Goal: Task Accomplishment & Management: Use online tool/utility

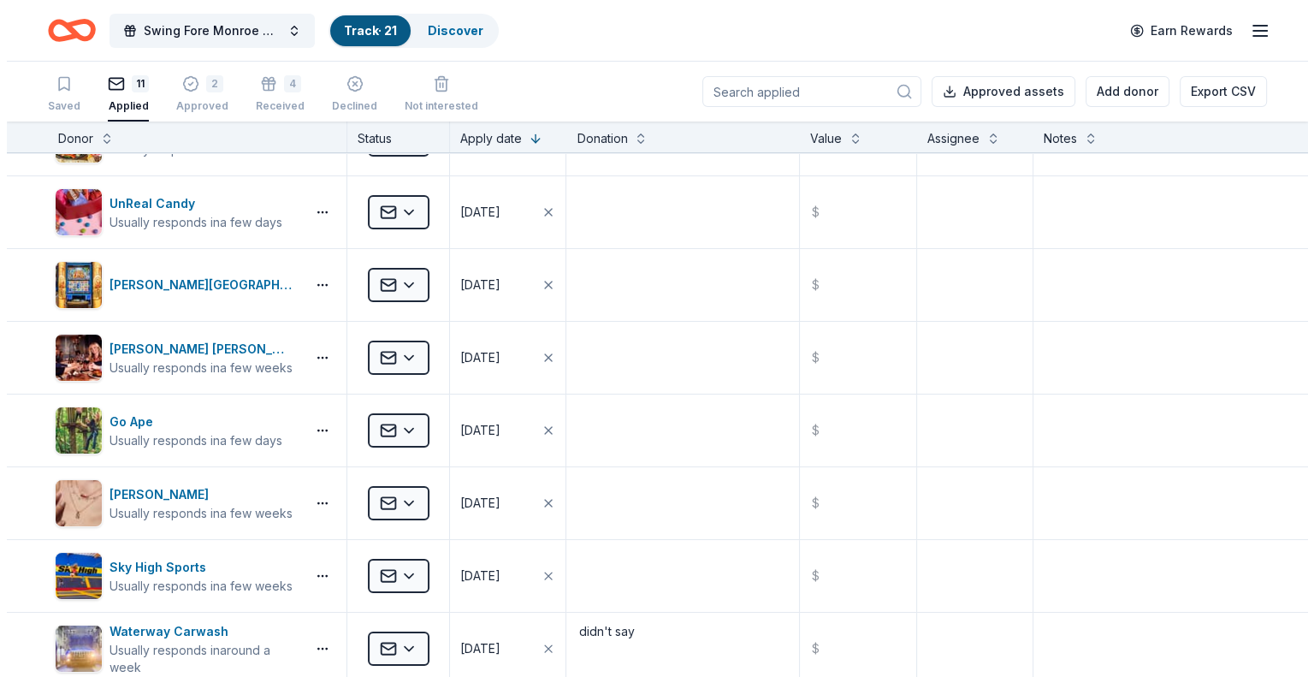
scroll to position [171, 0]
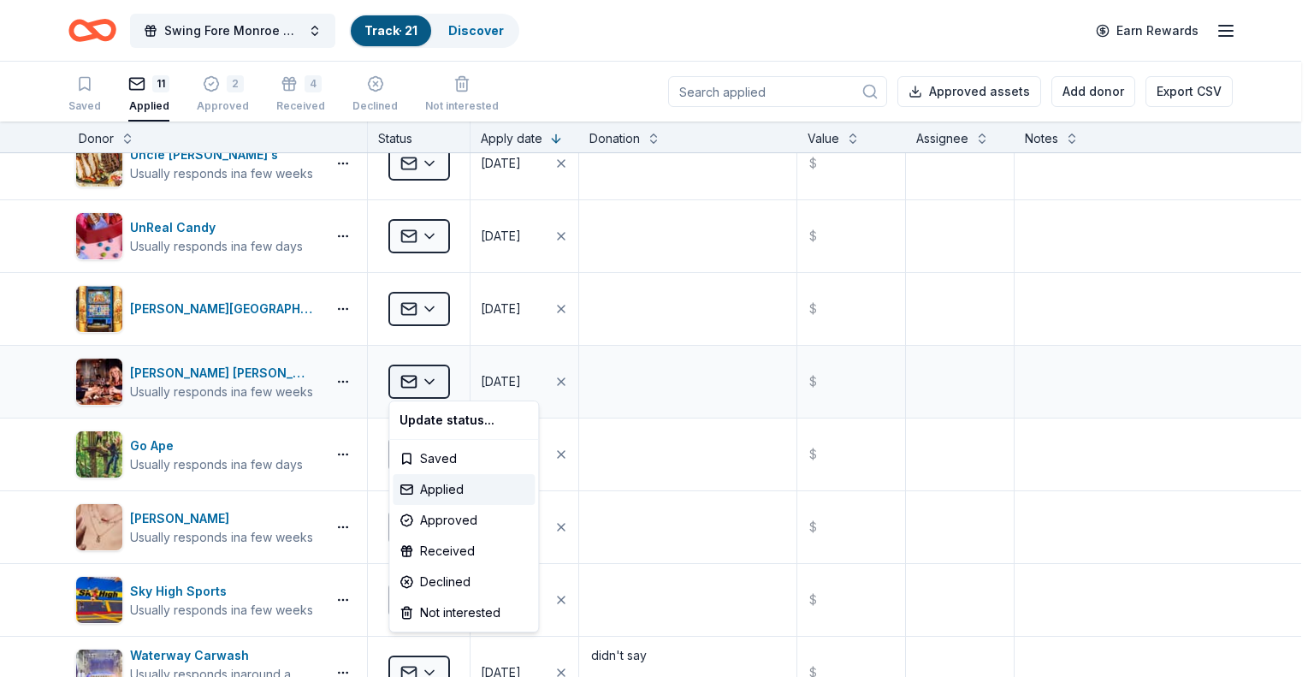
click at [429, 379] on html "Swing Fore Monroe County 6th Annual Golf Tournament Track · 21 Discover Earn Re…" at bounding box center [657, 338] width 1314 height 677
click at [435, 524] on div "Approved" at bounding box center [464, 520] width 142 height 31
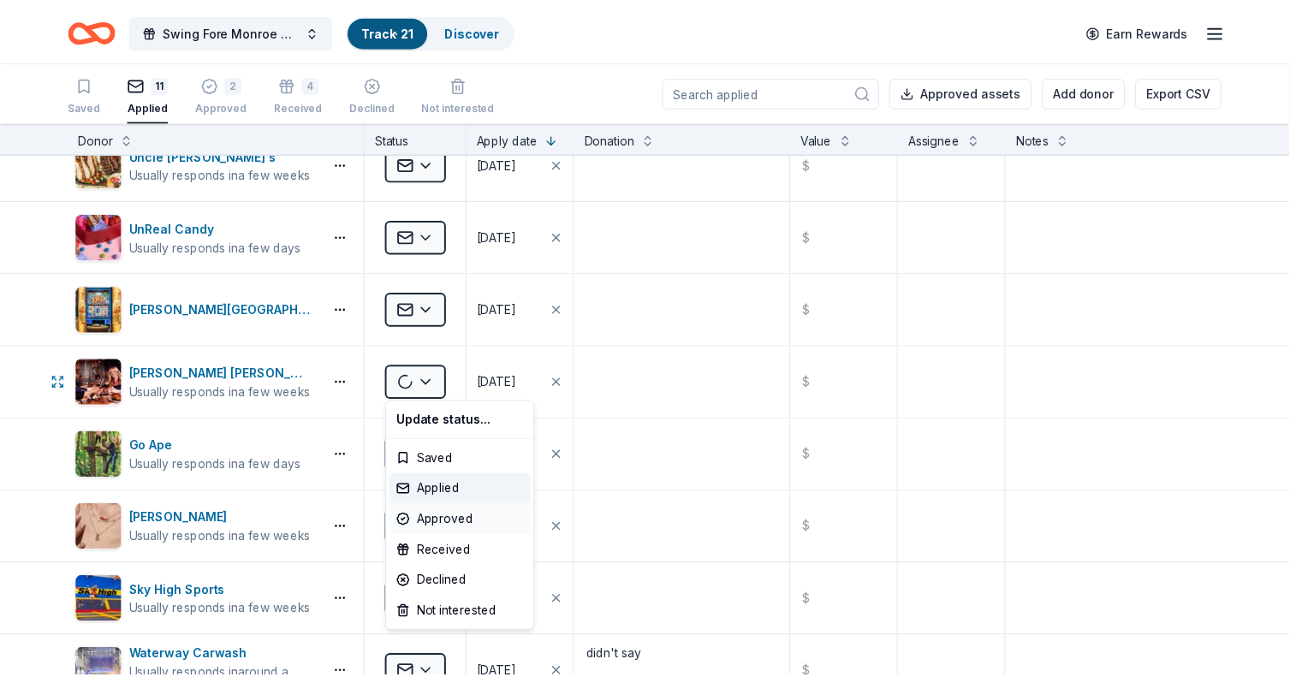
scroll to position [0, 0]
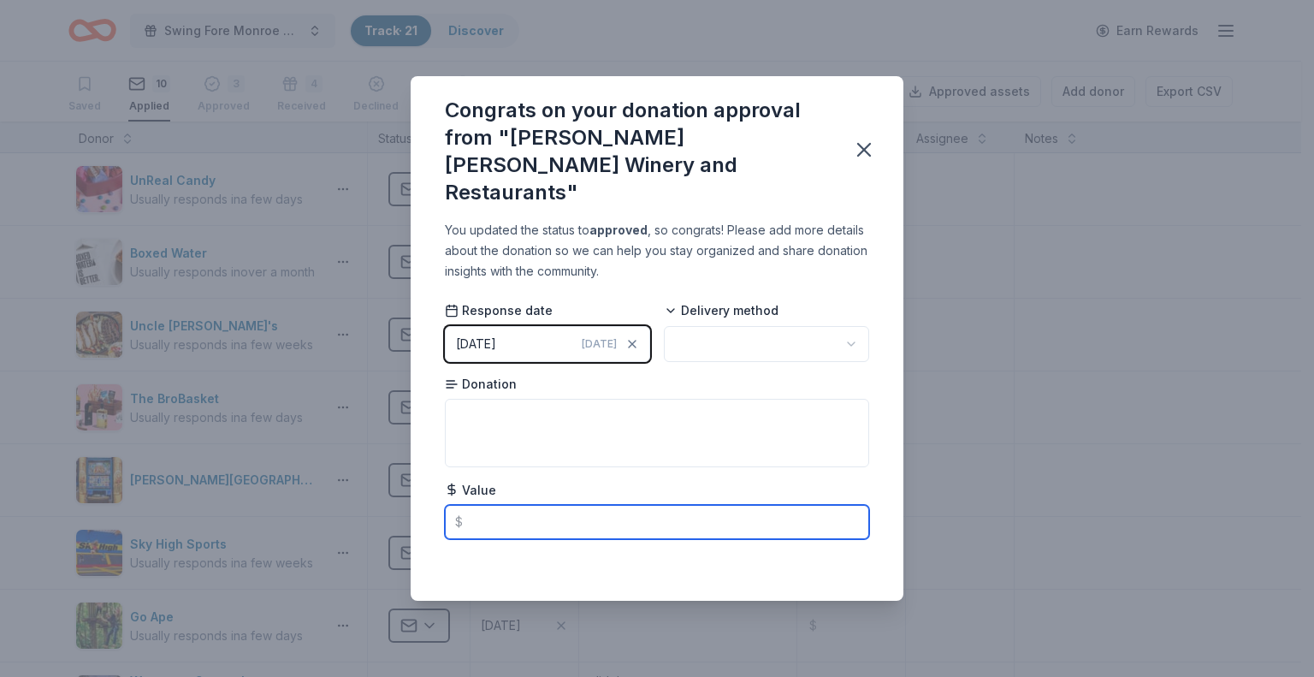
click at [511, 505] on input "text" at bounding box center [657, 522] width 424 height 34
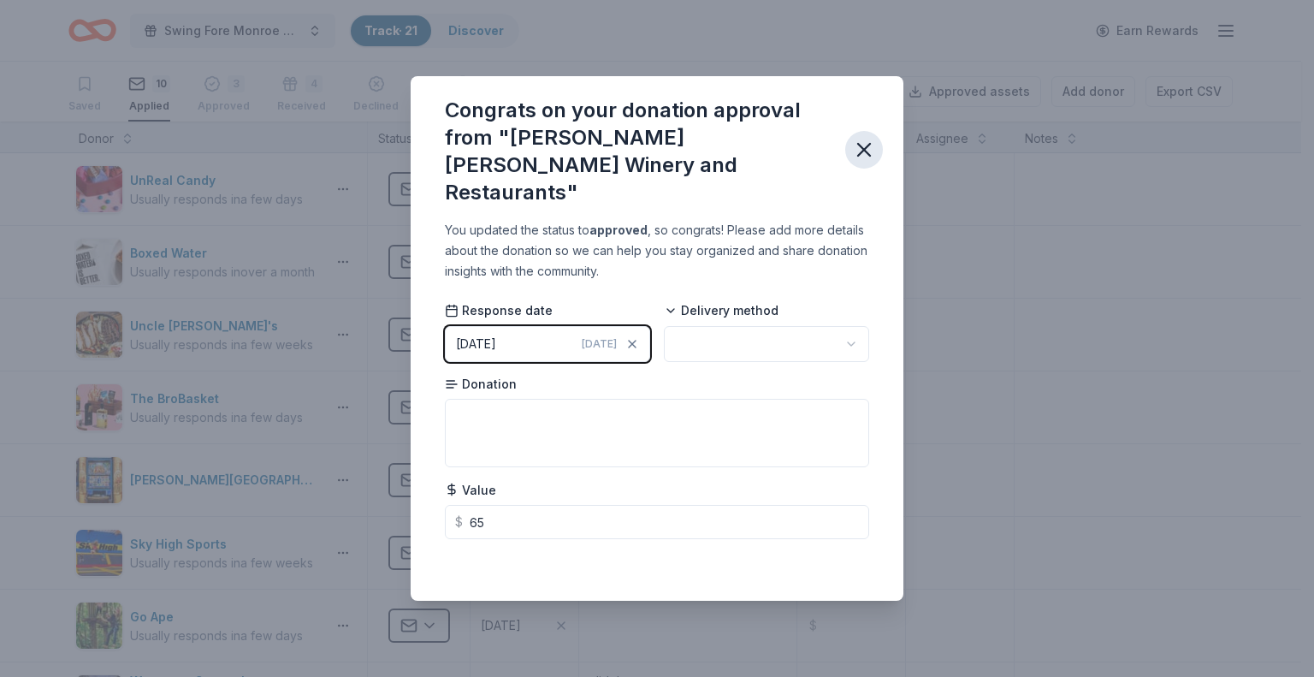
type input "65.00"
click at [863, 148] on icon "button" at bounding box center [864, 150] width 12 height 12
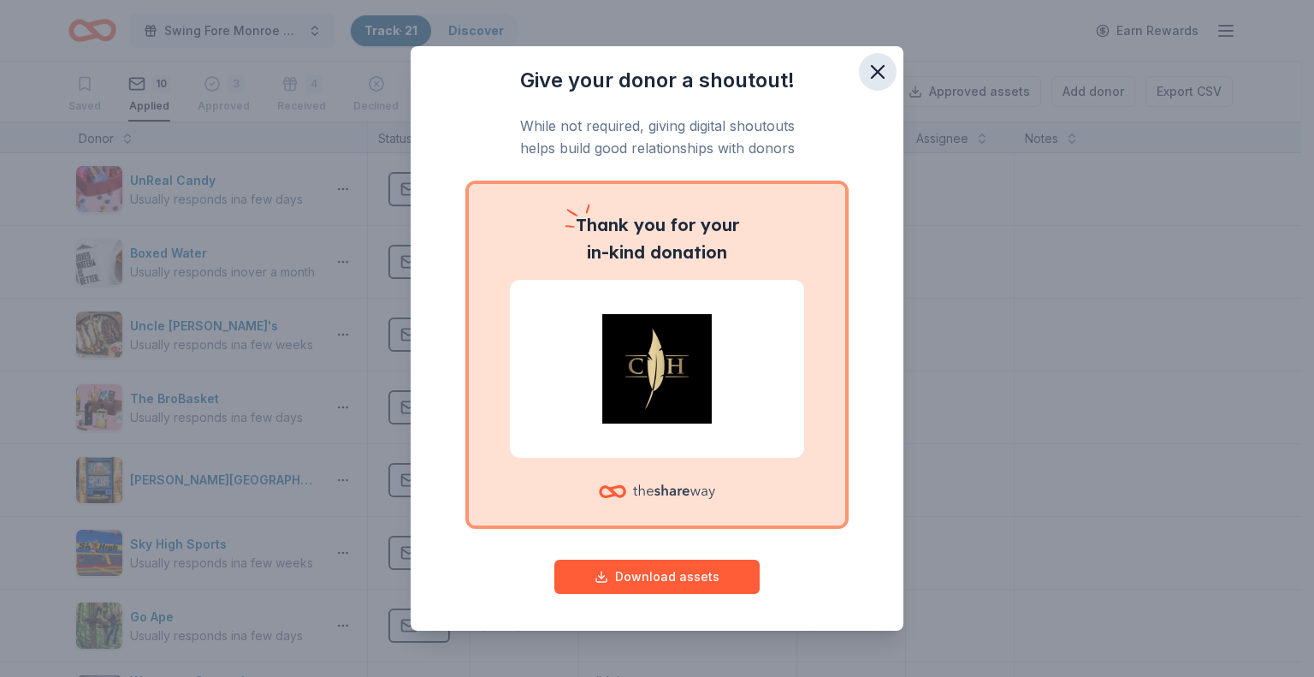
click at [866, 61] on icon "button" at bounding box center [878, 72] width 24 height 24
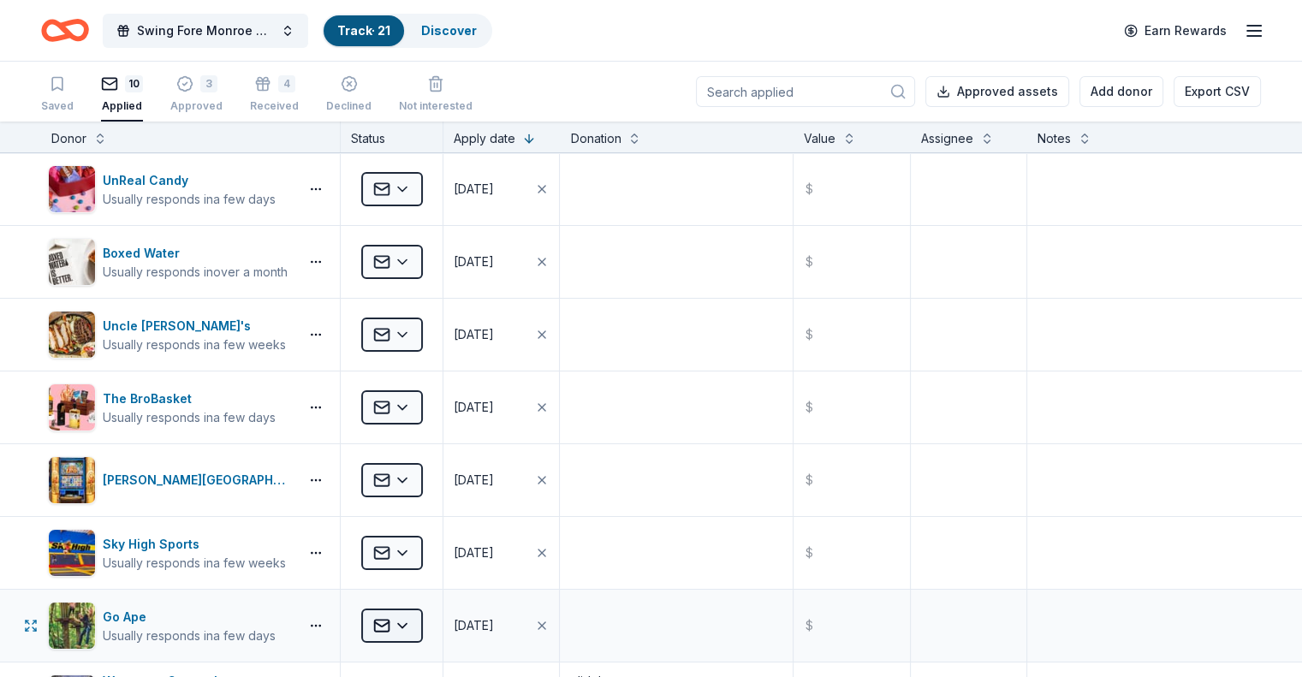
click at [421, 622] on html "Swing Fore Monroe County 6th Annual Golf Tournament Track · 21 Discover Earn Re…" at bounding box center [651, 338] width 1302 height 677
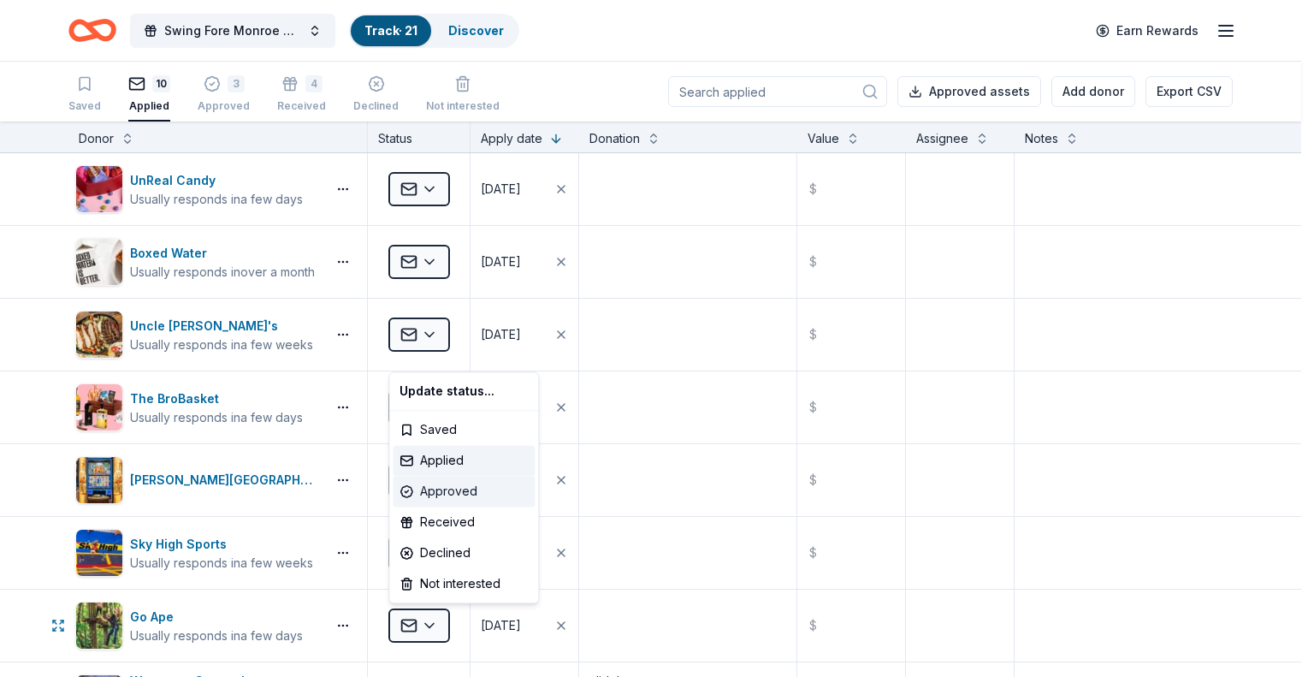
click at [425, 489] on div "Approved" at bounding box center [464, 491] width 142 height 31
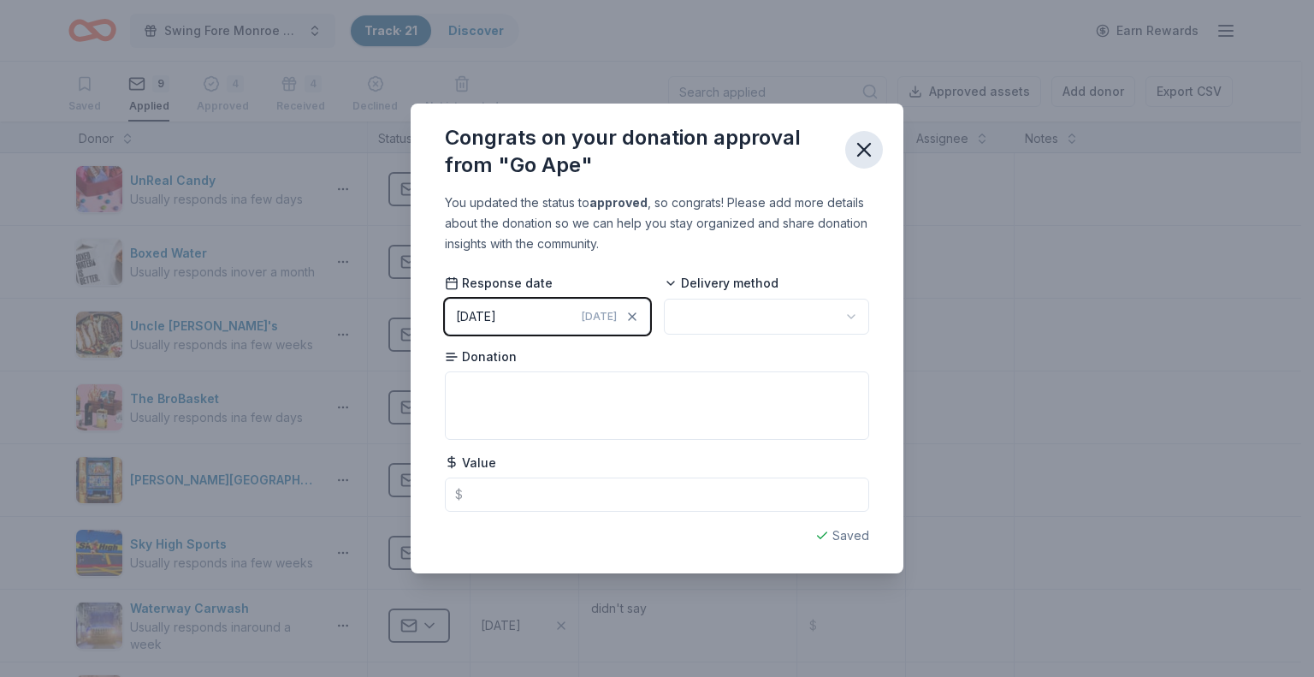
click at [869, 150] on icon "button" at bounding box center [864, 150] width 24 height 24
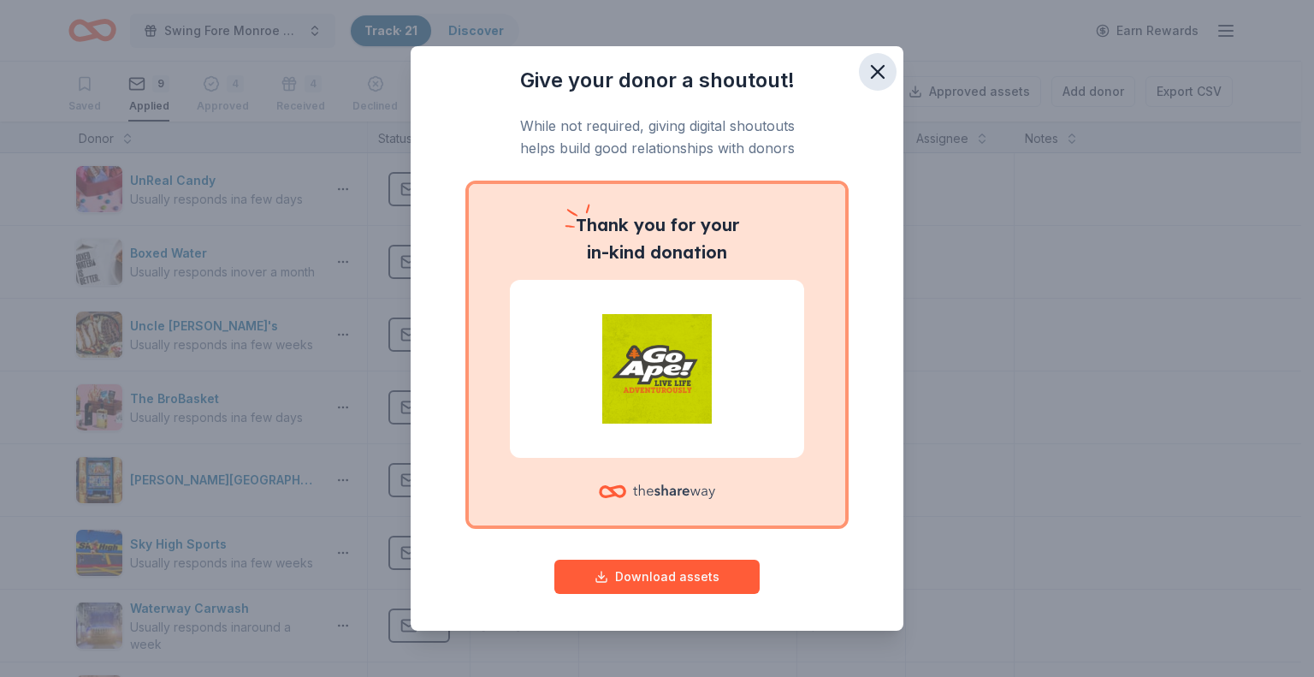
click at [872, 68] on icon "button" at bounding box center [878, 72] width 12 height 12
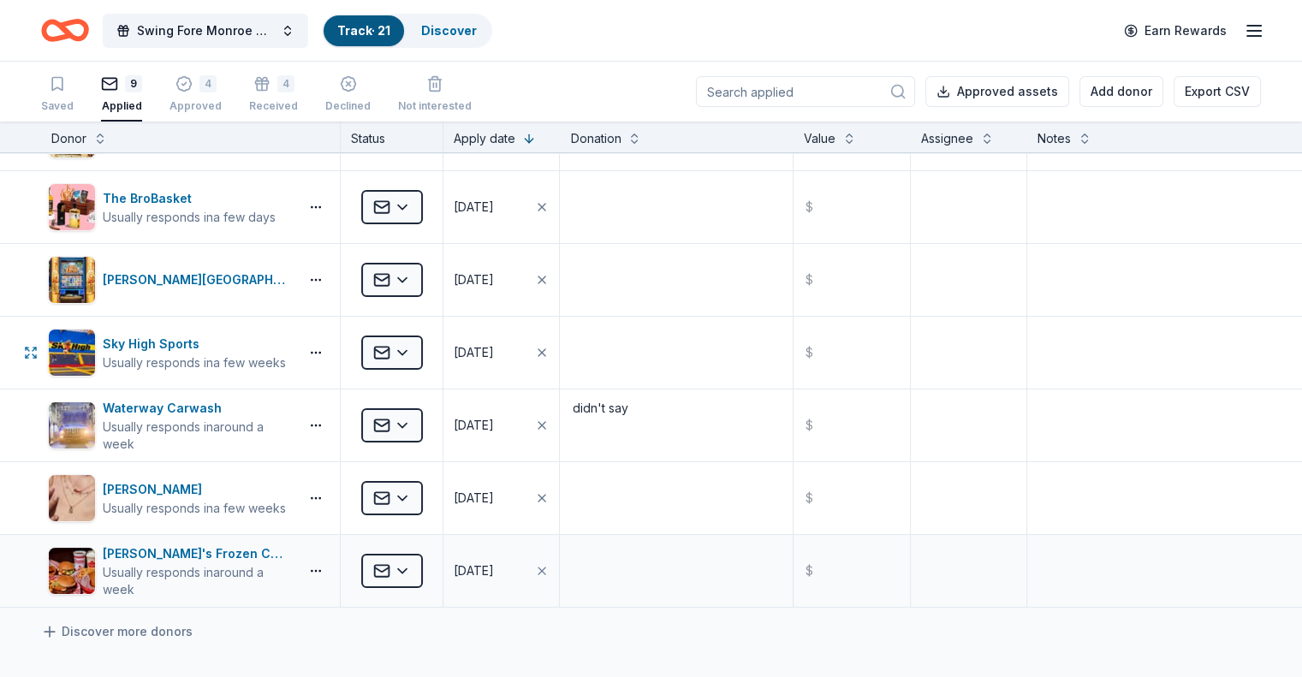
scroll to position [257, 0]
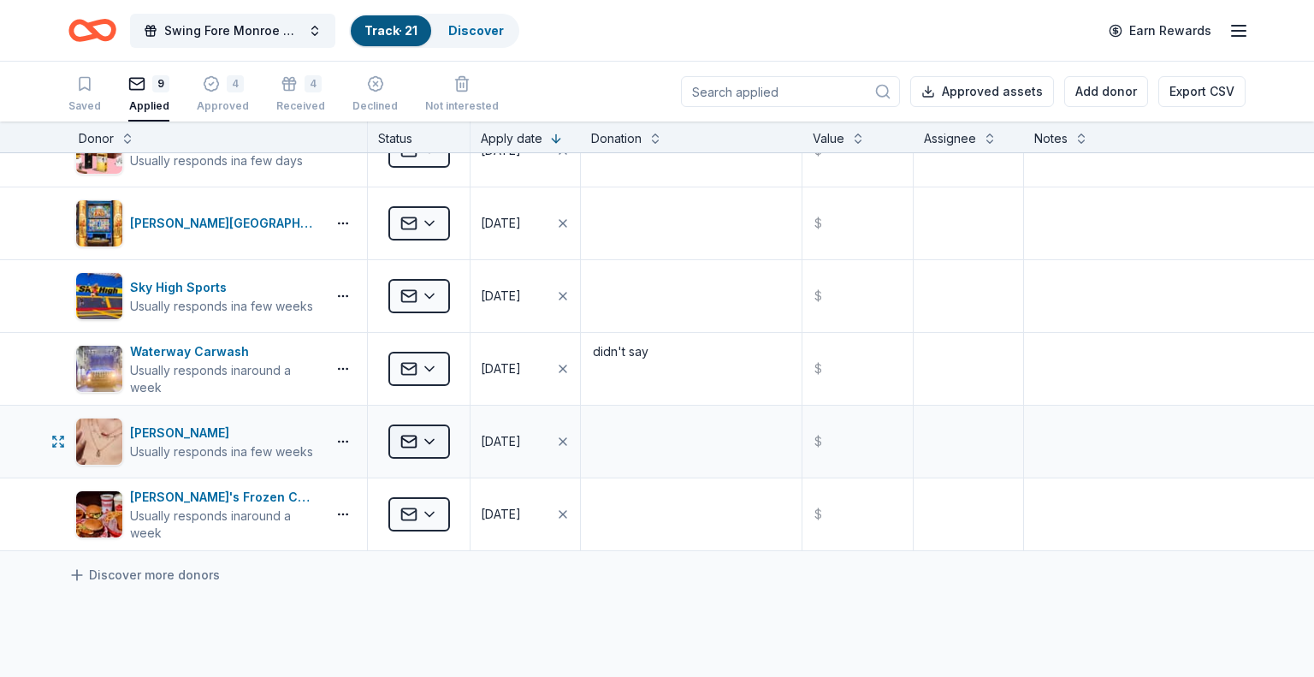
click at [413, 441] on html "Swing Fore Monroe County 6th Annual Golf Tournament Track · 21 Discover Earn Re…" at bounding box center [657, 338] width 1314 height 677
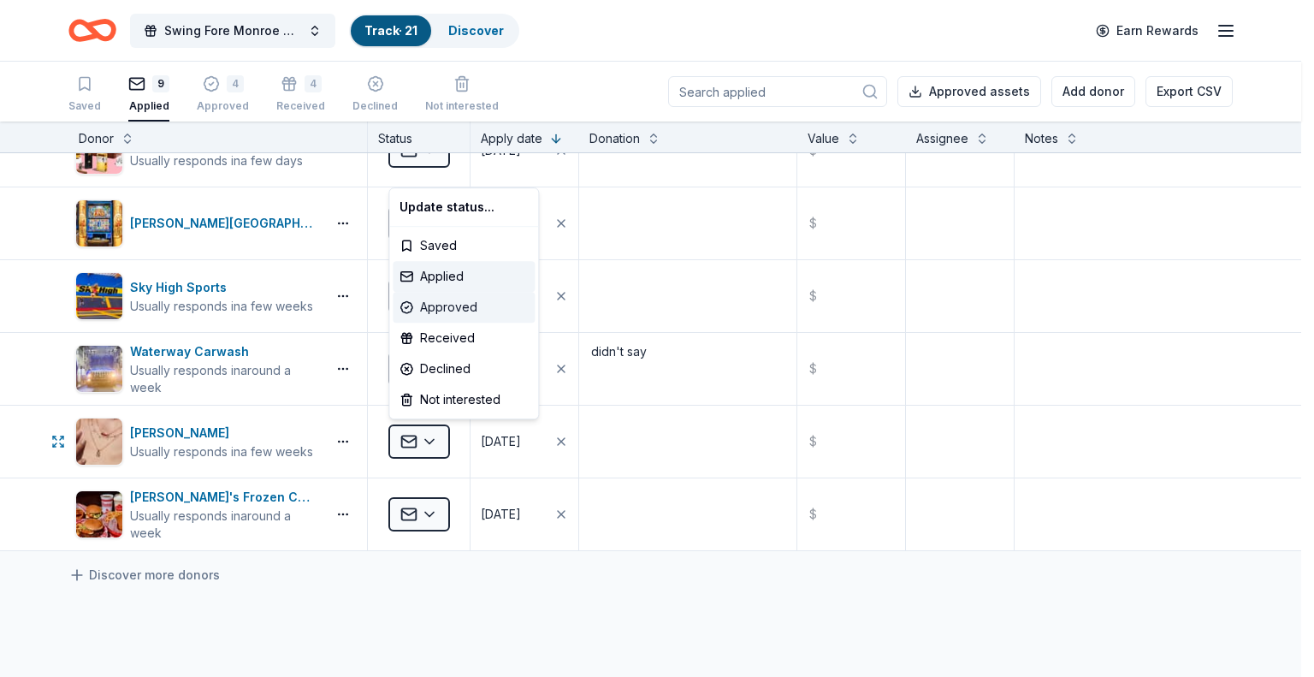
click at [442, 300] on div "Approved" at bounding box center [464, 307] width 142 height 31
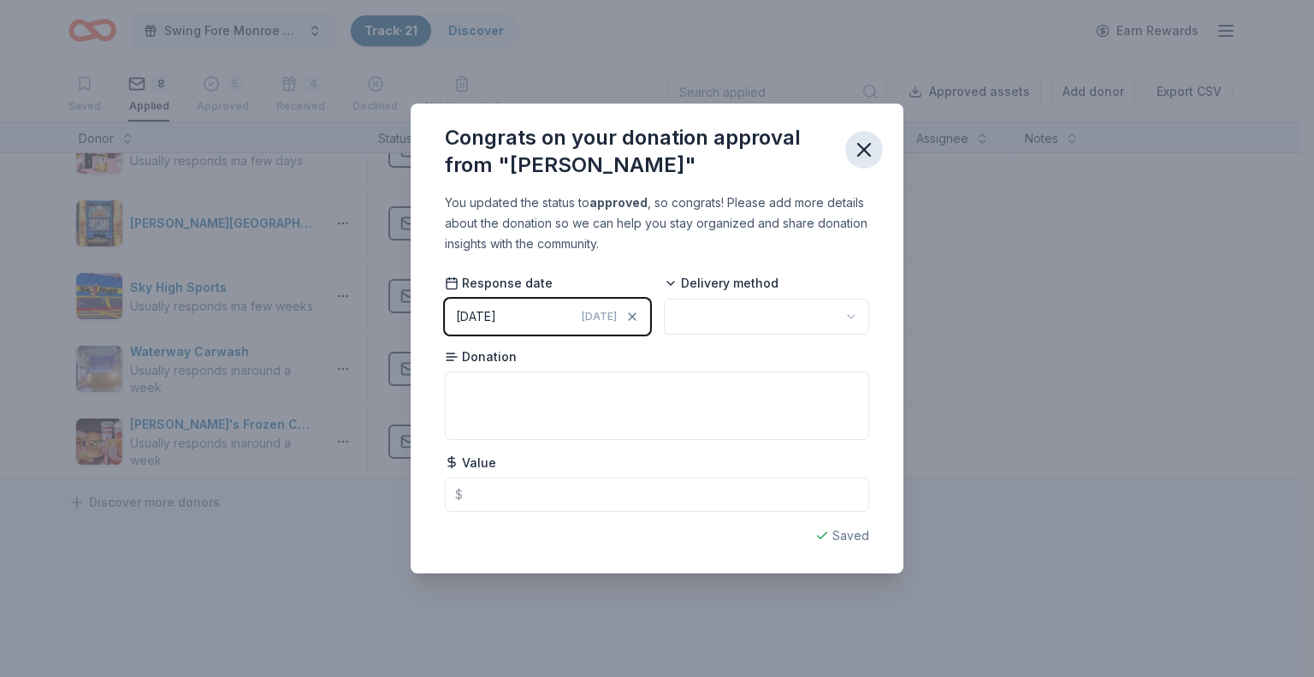
click at [869, 146] on icon "button" at bounding box center [864, 150] width 24 height 24
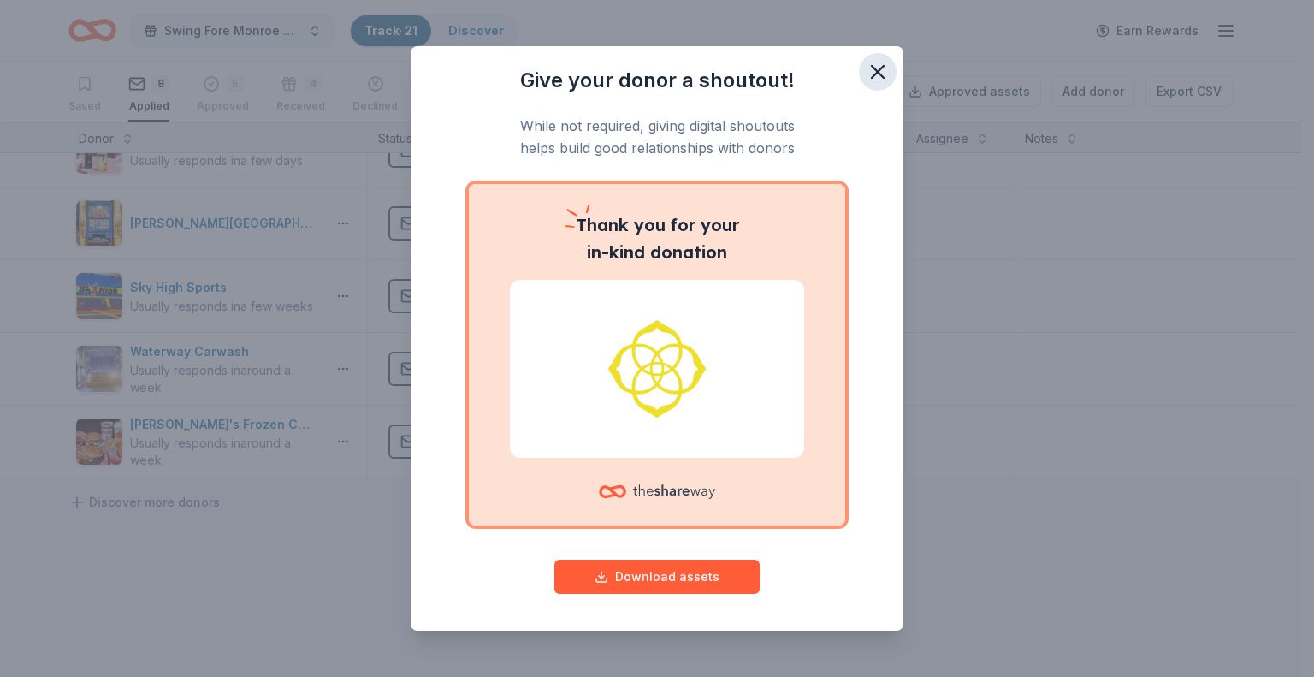
click at [866, 68] on icon "button" at bounding box center [878, 72] width 24 height 24
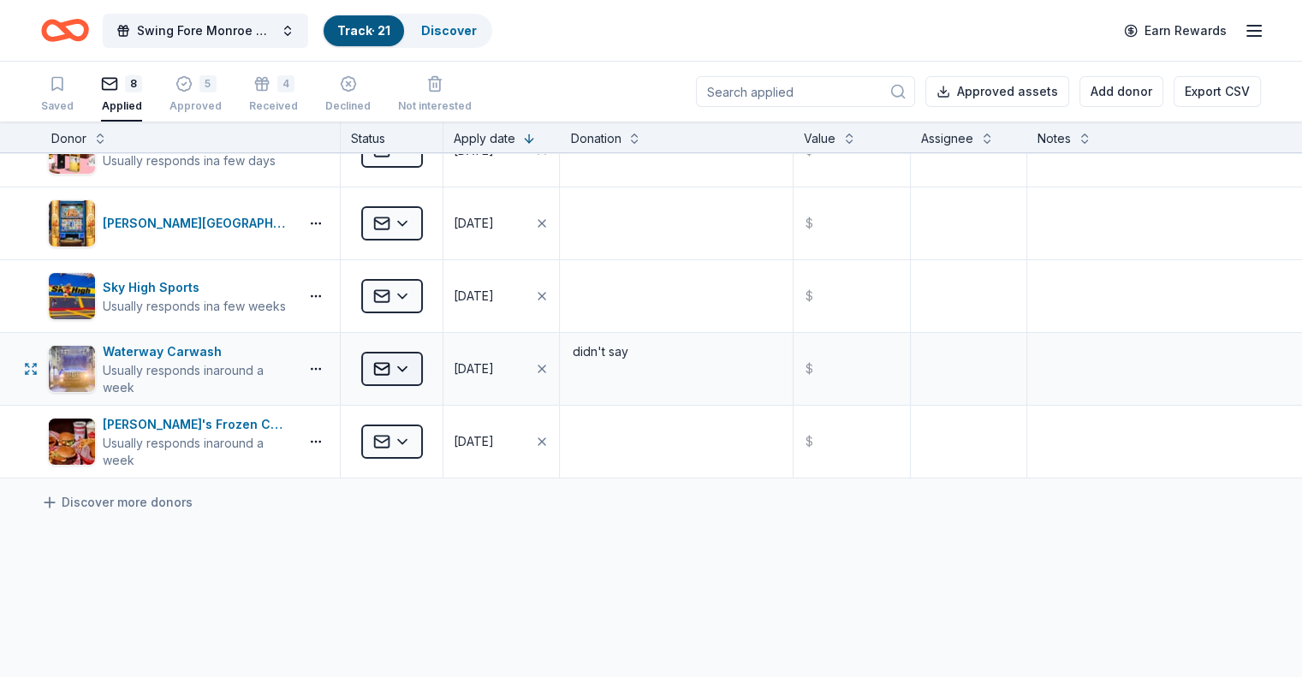
click at [424, 368] on html "Swing Fore Monroe County 6th Annual Golf Tournament Track · 21 Discover Earn Re…" at bounding box center [651, 338] width 1302 height 677
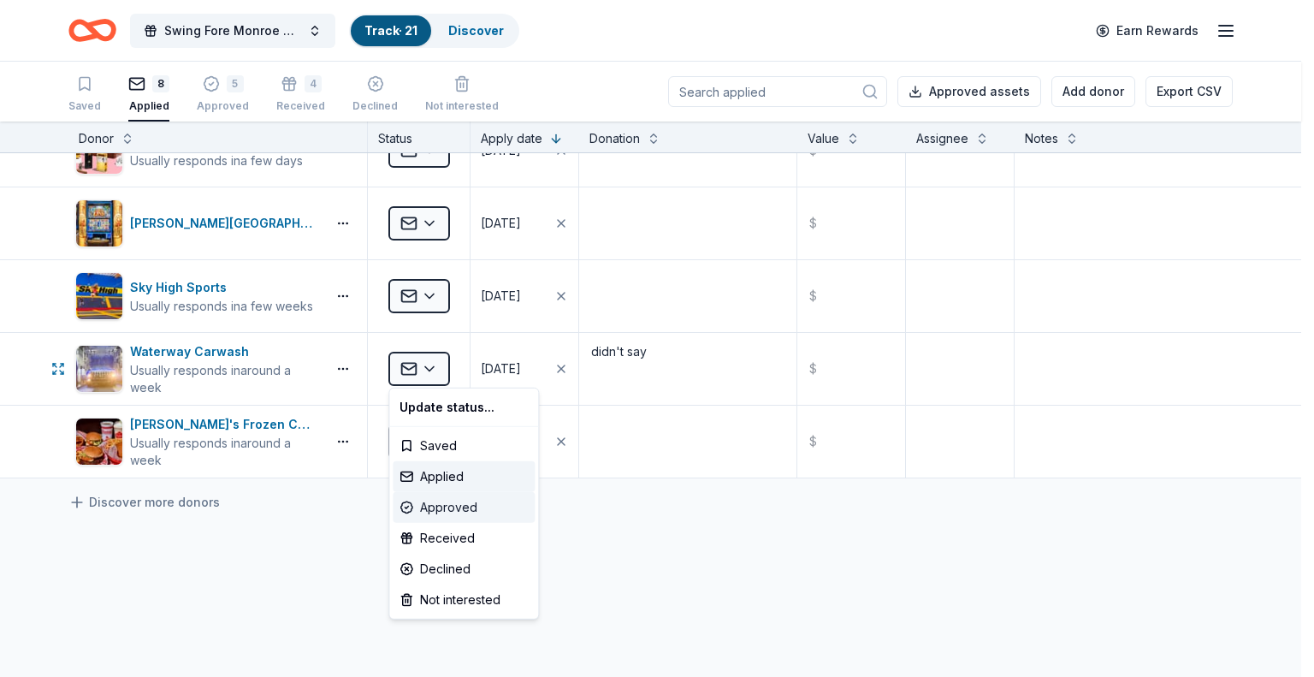
click at [445, 505] on div "Approved" at bounding box center [464, 507] width 142 height 31
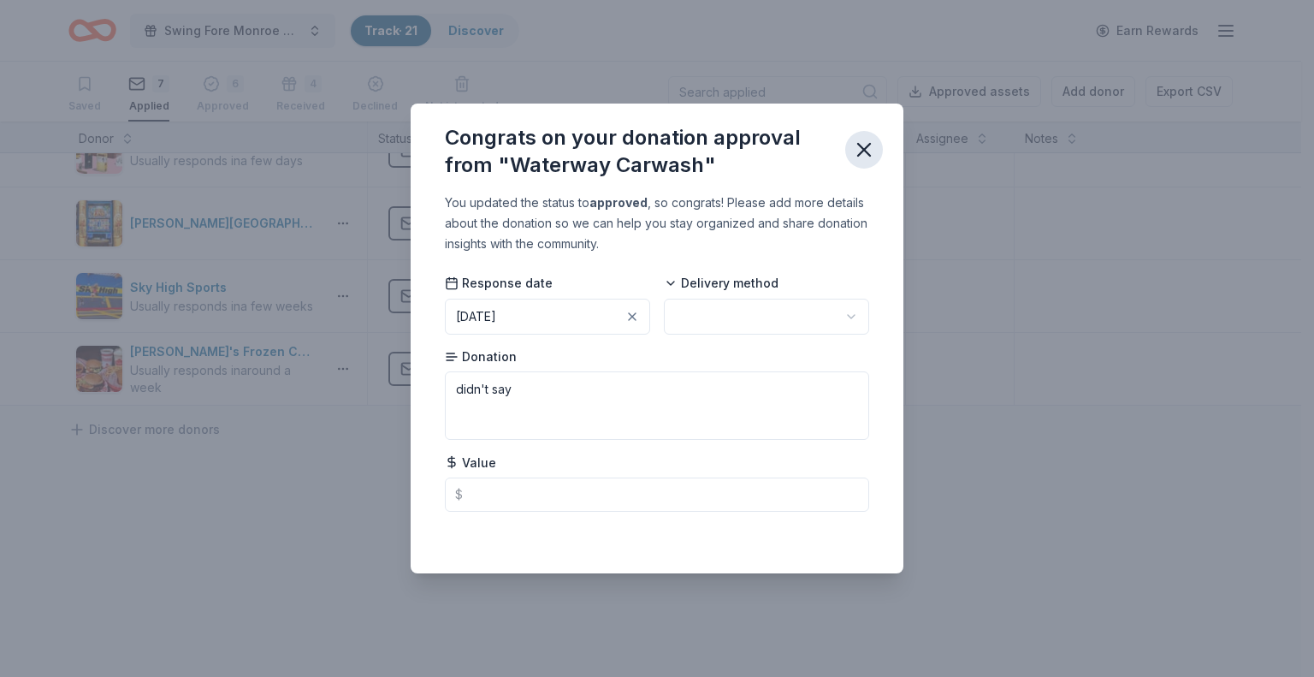
click at [856, 145] on icon "button" at bounding box center [864, 150] width 24 height 24
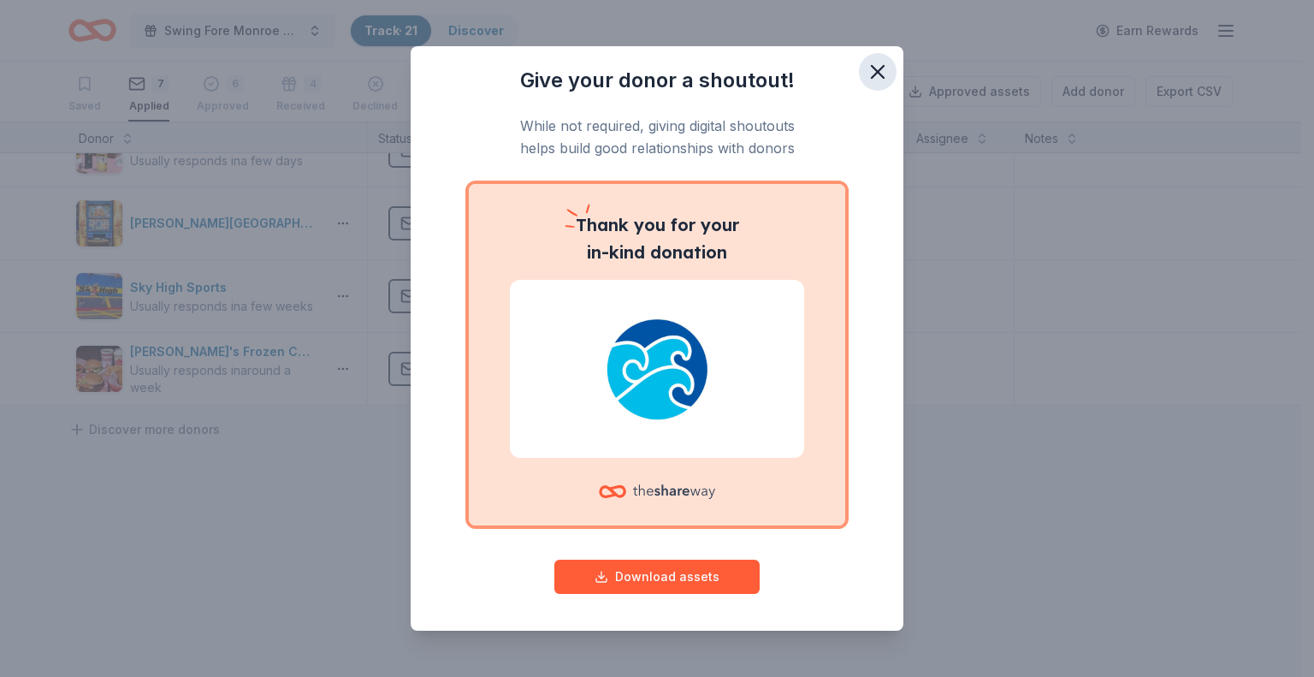
click at [867, 71] on icon "button" at bounding box center [878, 72] width 24 height 24
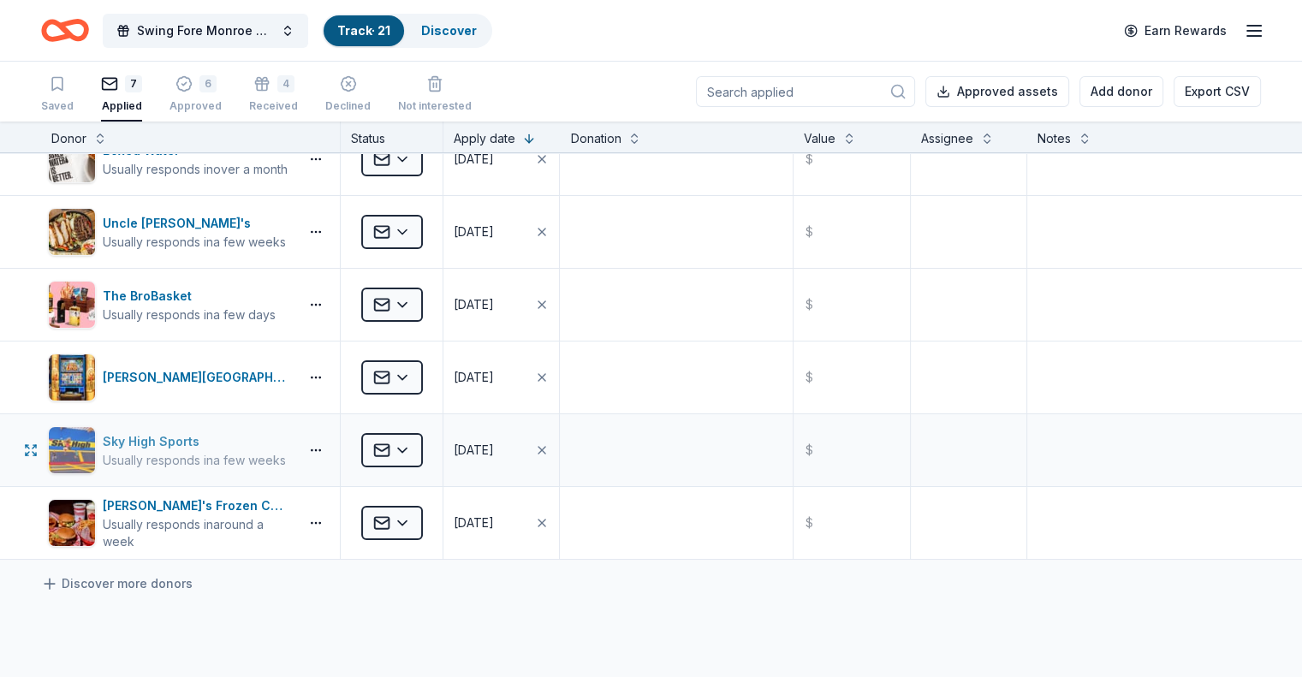
scroll to position [0, 0]
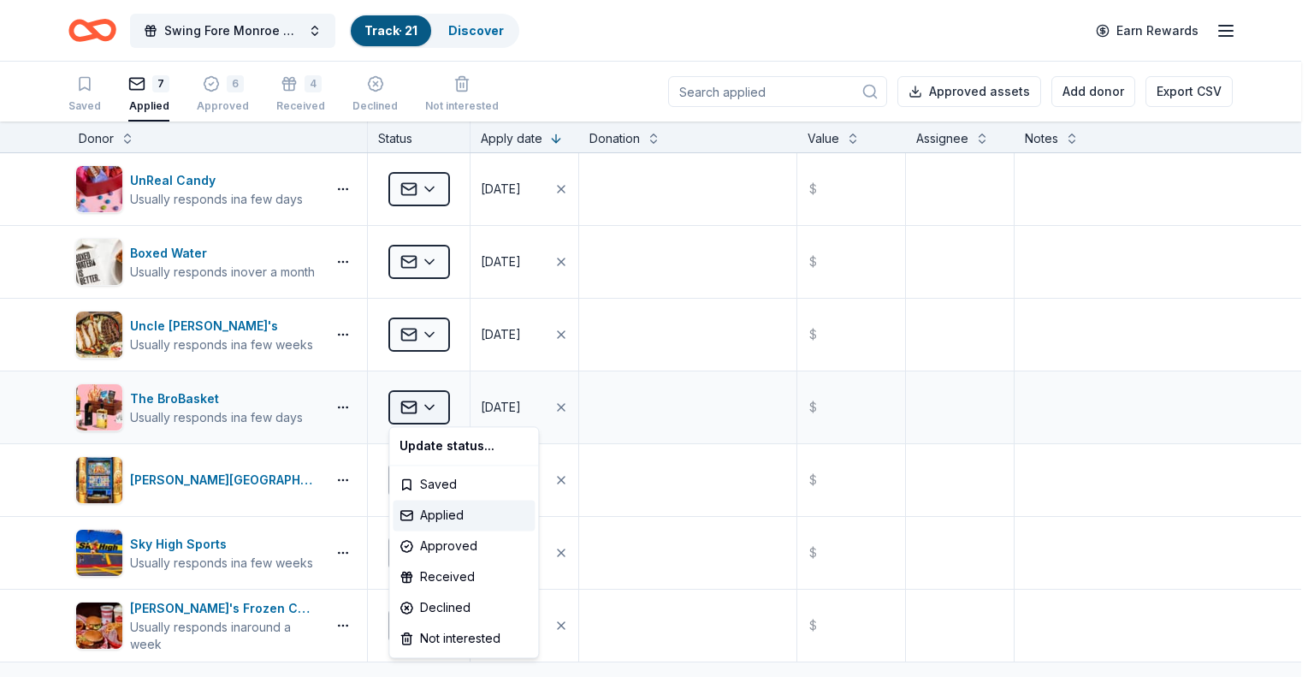
click at [424, 397] on html "Swing Fore Monroe County 6th Annual Golf Tournament Track · 21 Discover Earn Re…" at bounding box center [657, 338] width 1314 height 677
click at [445, 543] on div "Approved" at bounding box center [464, 546] width 142 height 31
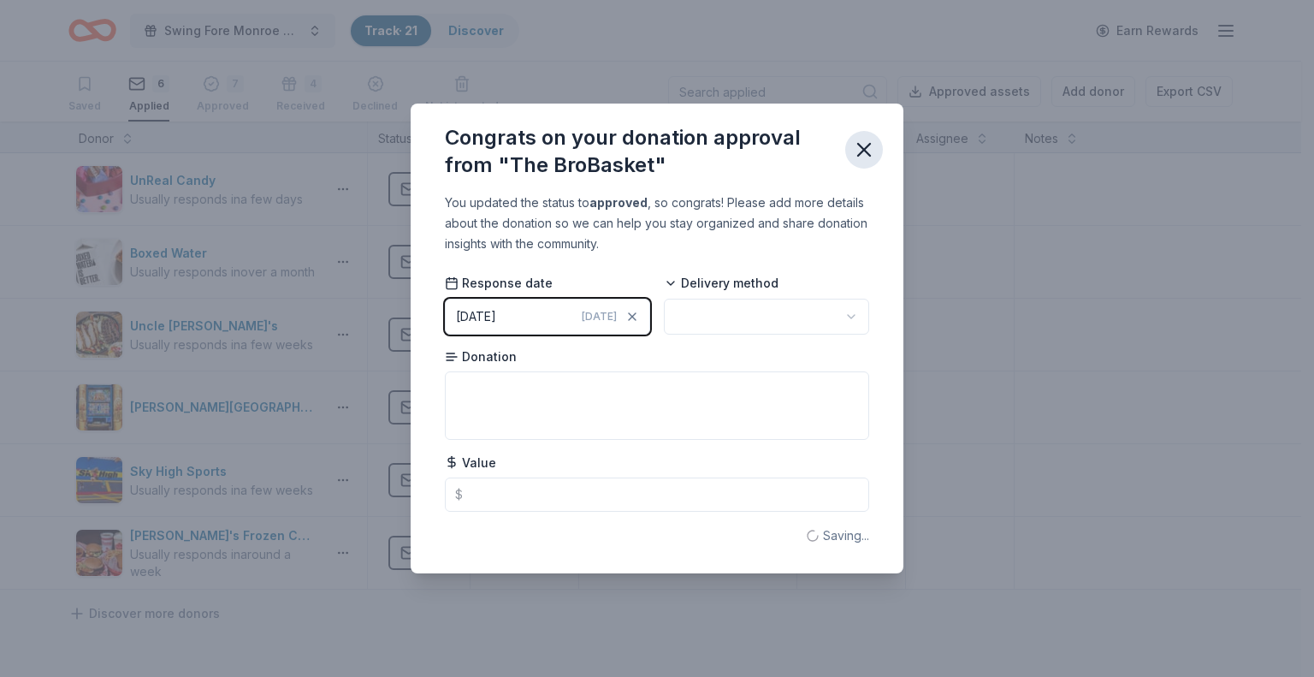
click at [866, 151] on icon "button" at bounding box center [864, 150] width 12 height 12
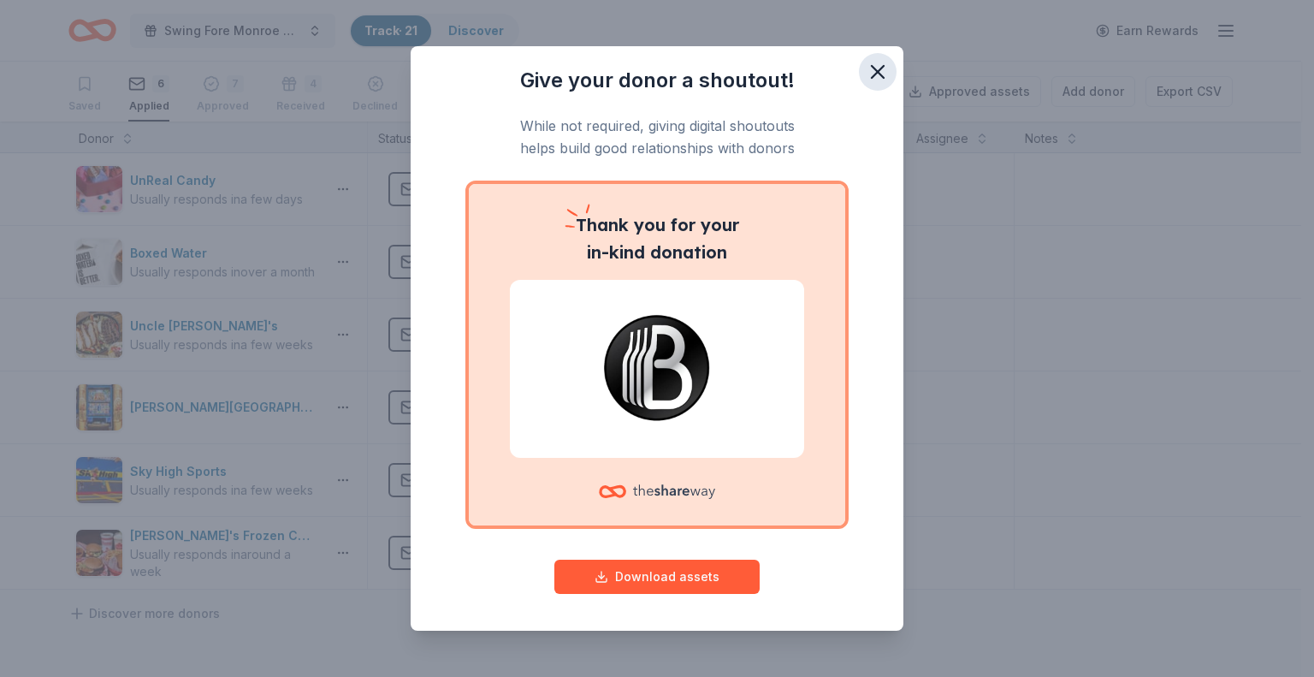
click at [859, 58] on button "button" at bounding box center [878, 72] width 38 height 38
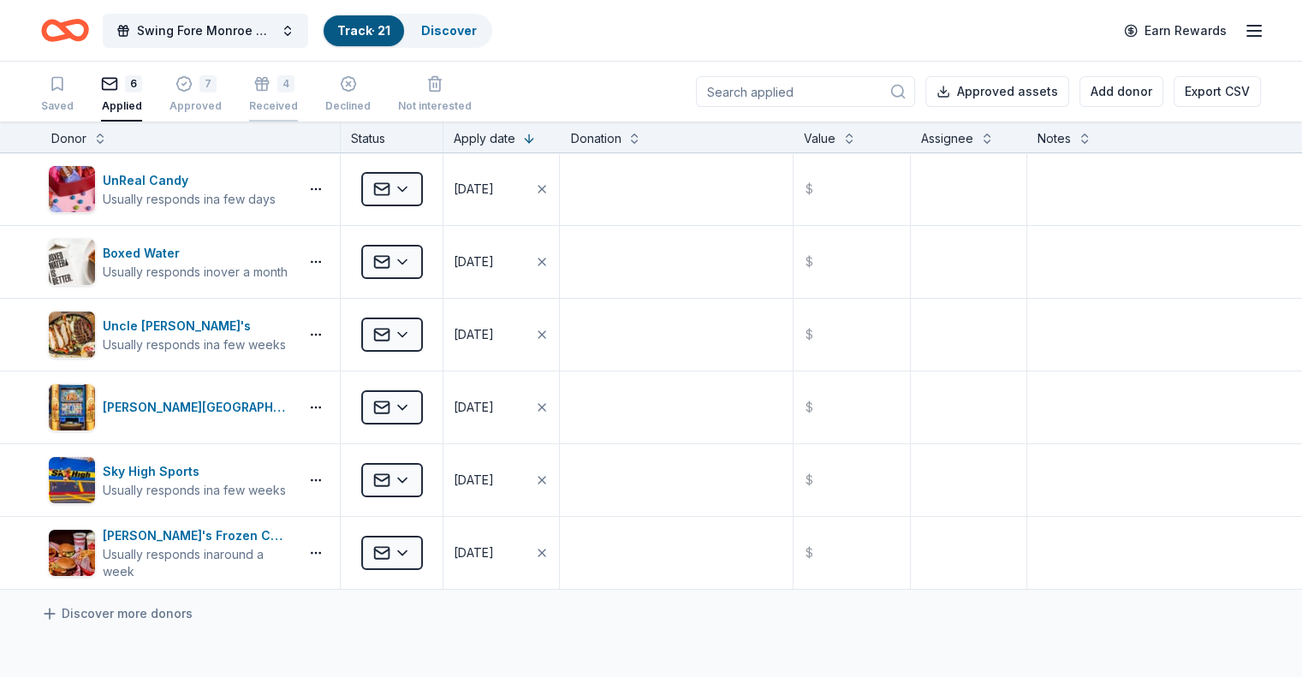
click at [267, 86] on icon "button" at bounding box center [262, 87] width 10 height 7
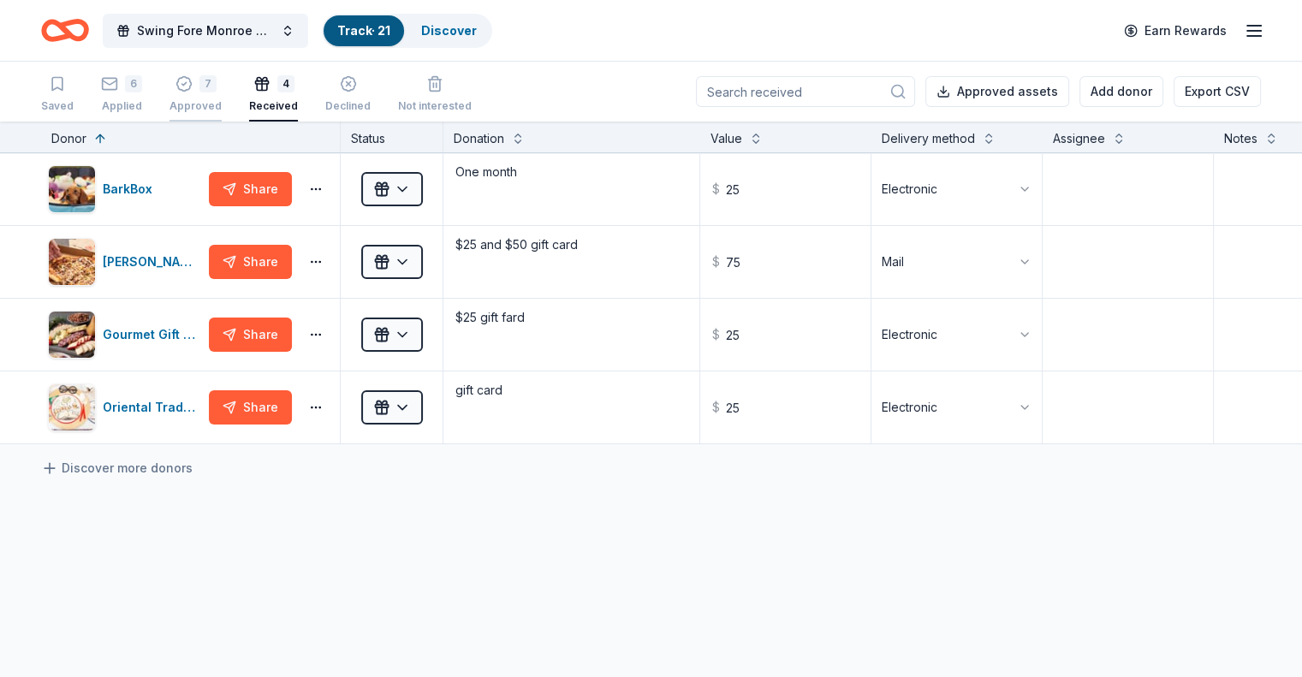
click at [217, 83] on div "7" at bounding box center [207, 74] width 17 height 17
